Goal: Task Accomplishment & Management: Complete application form

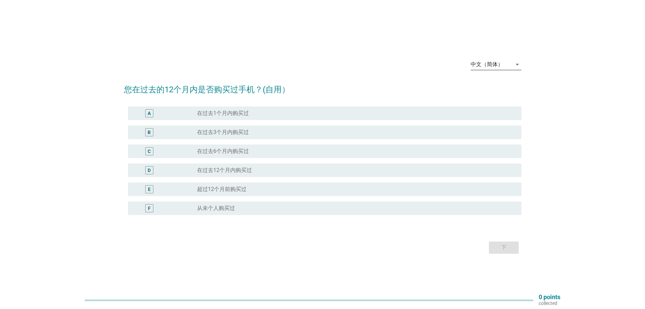
click at [501, 64] on div "中文（简体）" at bounding box center [487, 64] width 33 height 6
click at [501, 64] on div "English" at bounding box center [496, 70] width 40 height 16
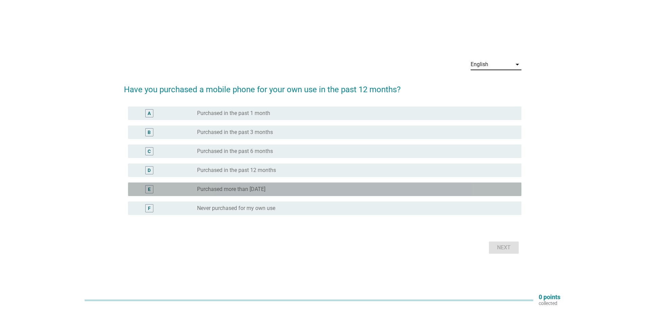
click at [221, 189] on label "Purchased more than [DATE]" at bounding box center [231, 189] width 68 height 7
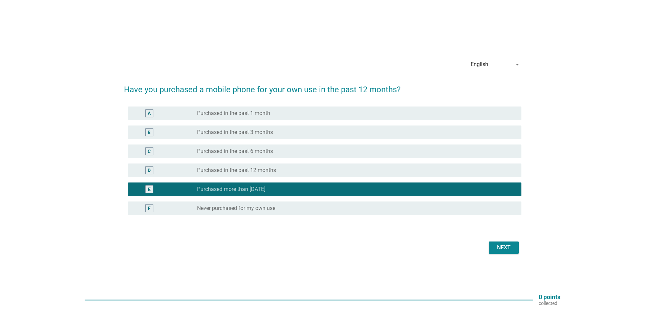
click at [486, 250] on div "Next" at bounding box center [323, 247] width 398 height 16
click at [495, 250] on div "Next" at bounding box center [504, 247] width 19 height 8
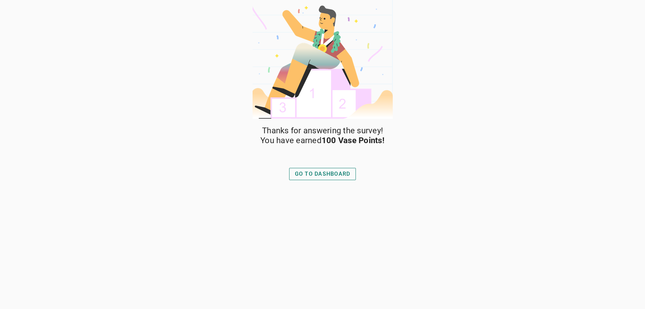
click at [325, 171] on div "GO TO DASHBOARD" at bounding box center [323, 174] width 56 height 8
